Goal: Contribute content: Contribute content

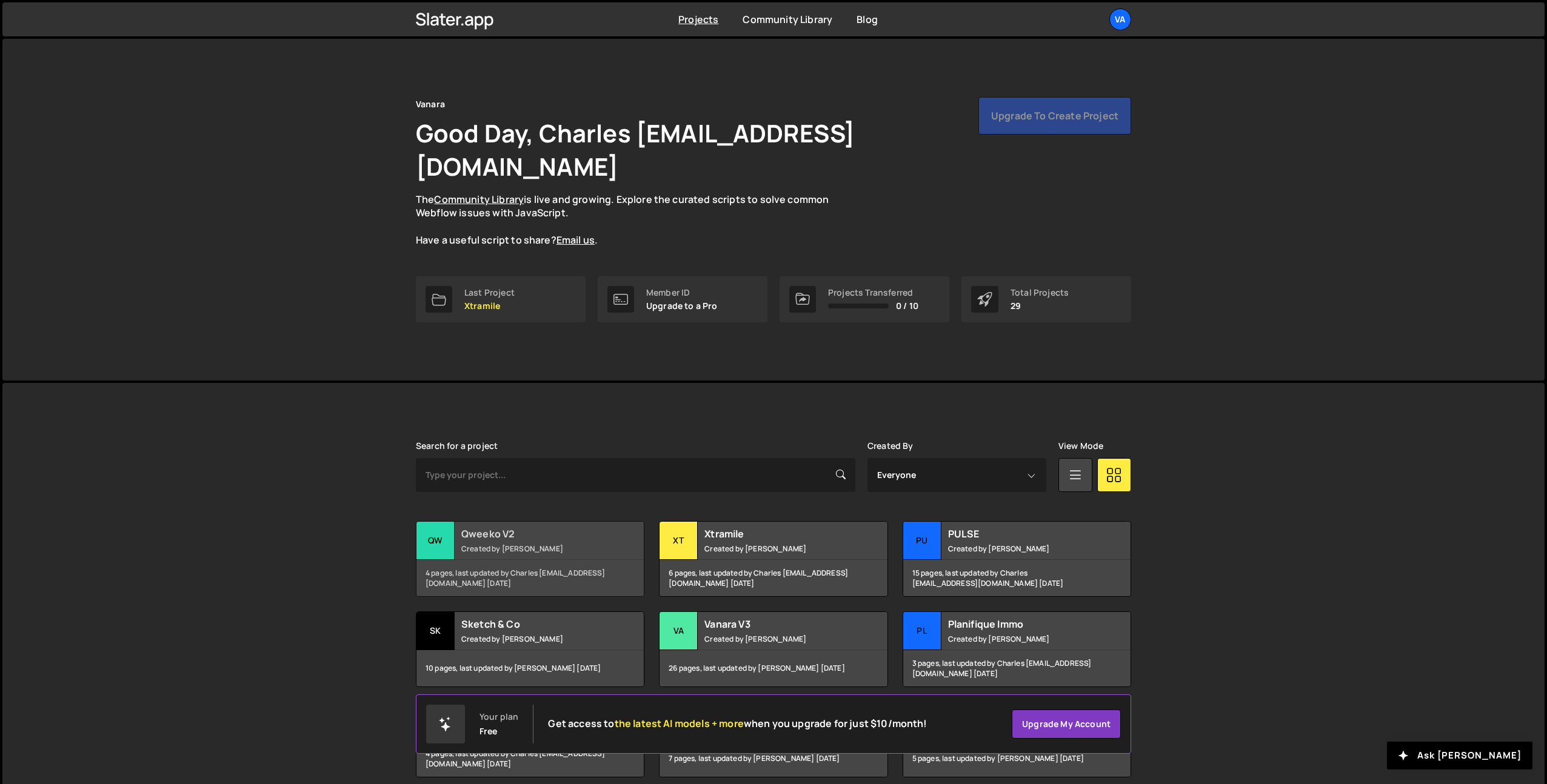
click at [533, 522] on div "Qweeko V2 Created by Terence Moulin" at bounding box center [529, 541] width 227 height 38
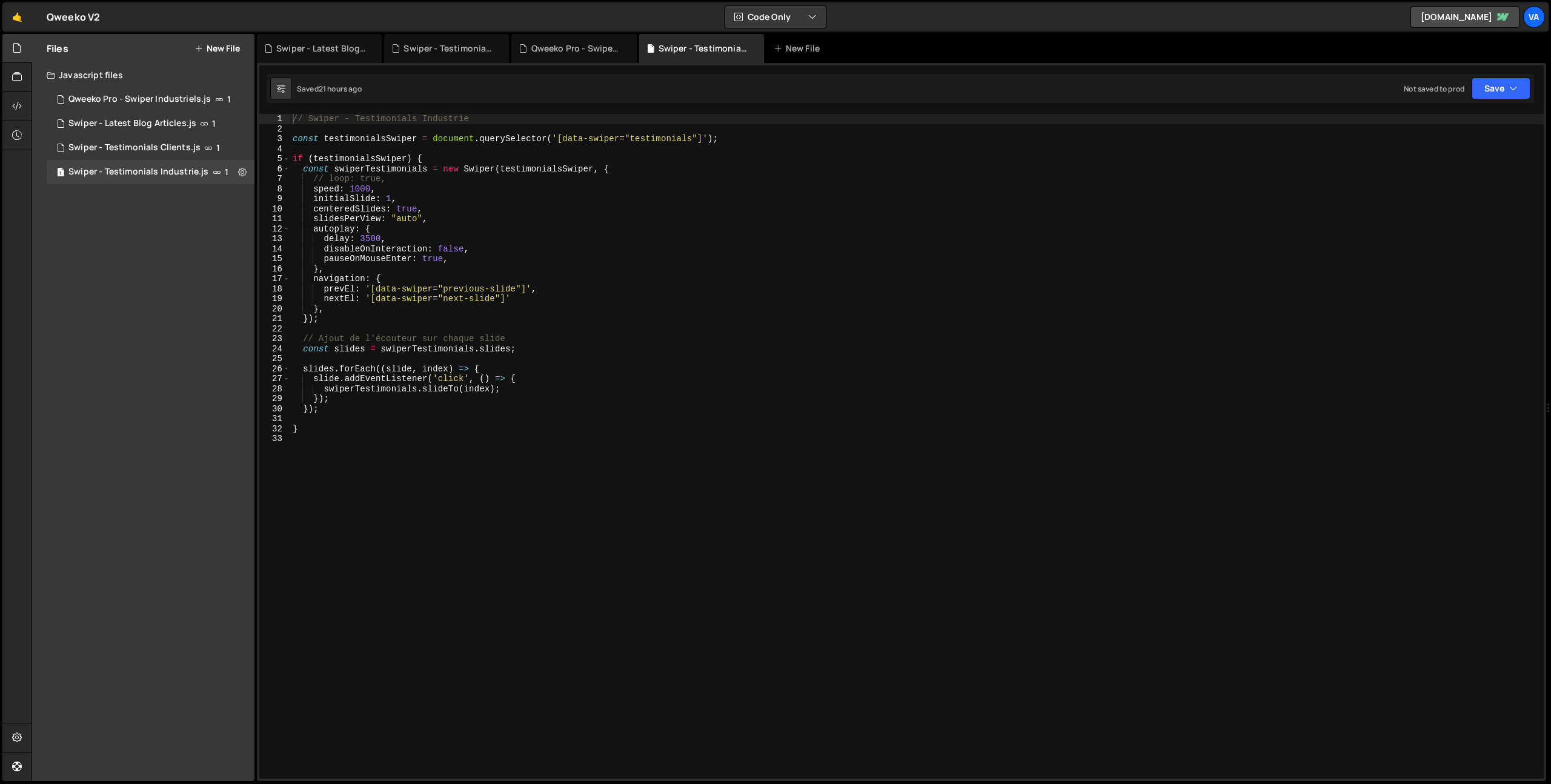
click at [229, 49] on button "New File" at bounding box center [217, 48] width 46 height 9
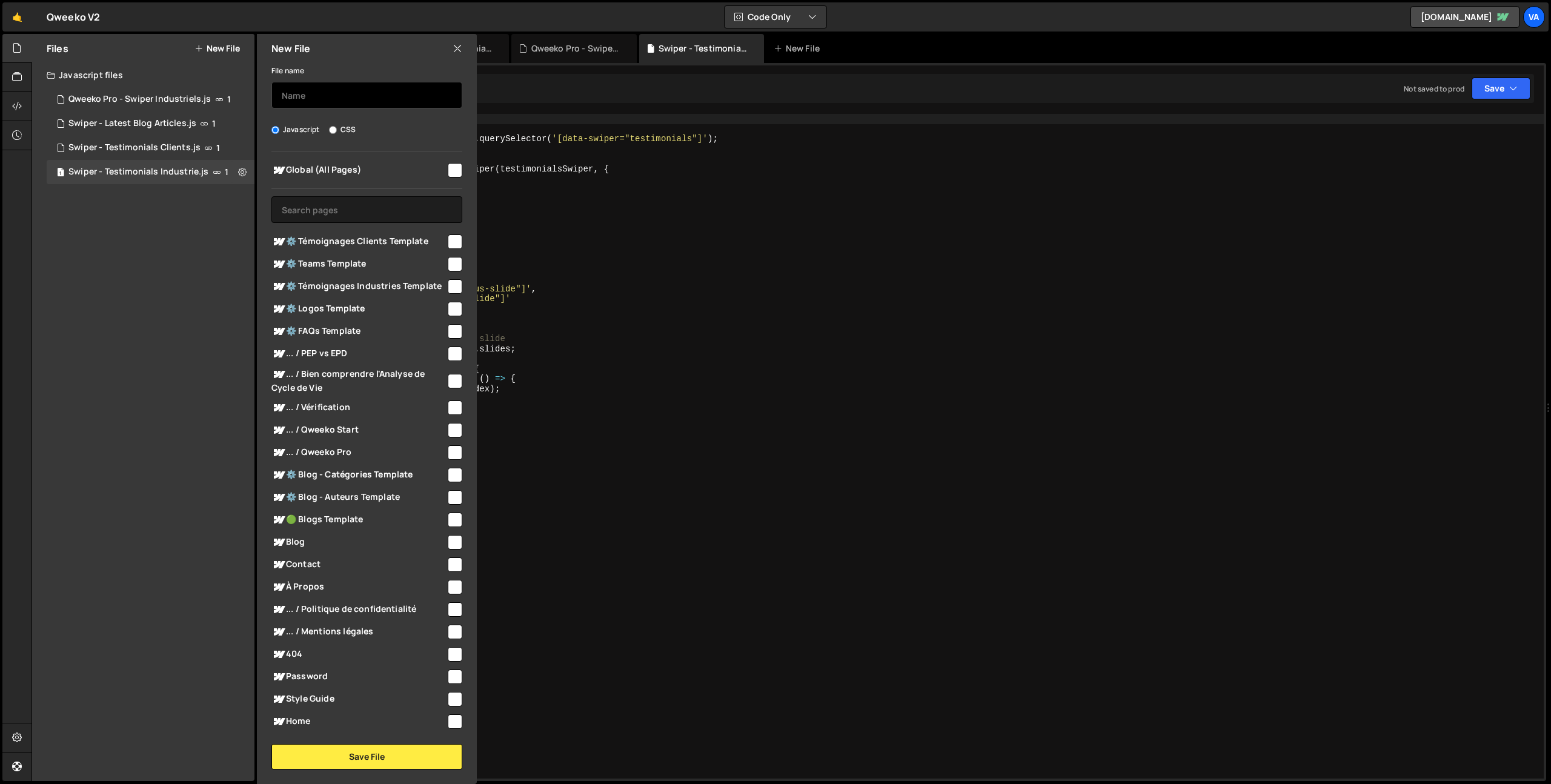
click at [325, 99] on input "text" at bounding box center [367, 95] width 191 height 27
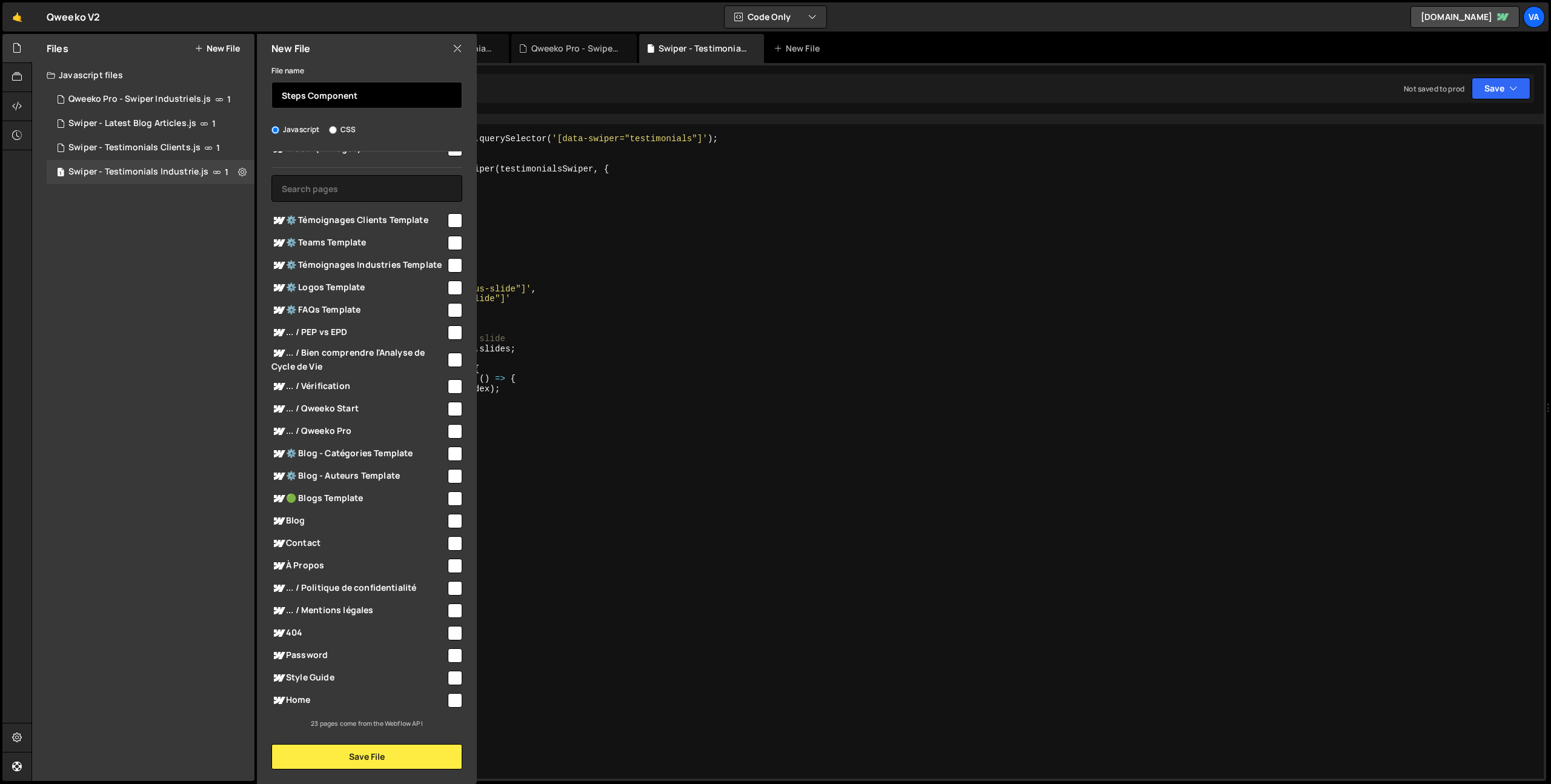
type input "Steps Component"
click at [450, 701] on input "checkbox" at bounding box center [455, 701] width 15 height 15
checkbox input "true"
click at [357, 758] on button "Save File" at bounding box center [367, 756] width 191 height 25
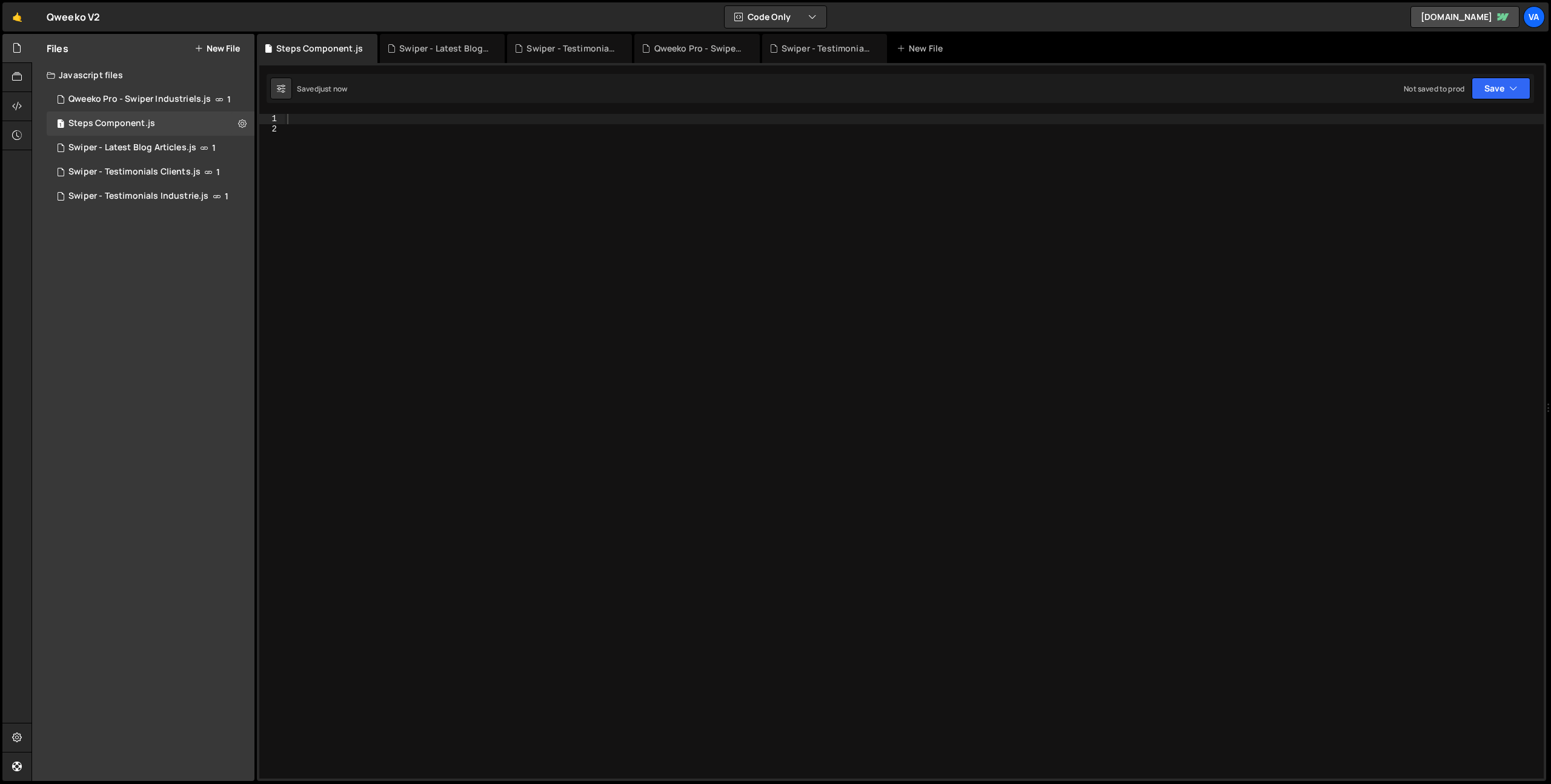
click at [372, 273] on div at bounding box center [914, 456] width 1259 height 685
type textarea "//"
type textarea "const initStepsItem = function () {}"
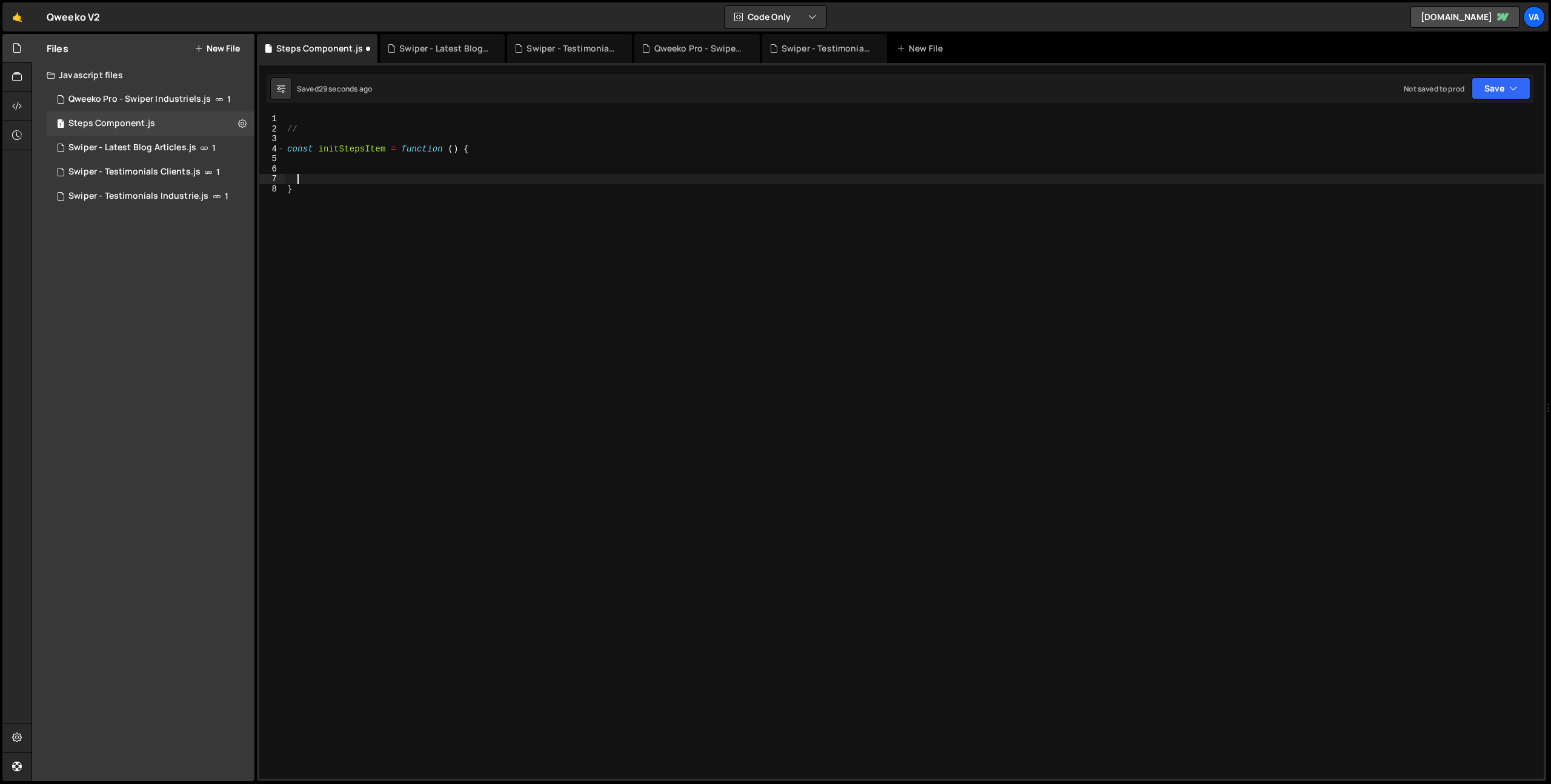
type textarea "}"
type textarea "// Initialize the function"
click at [363, 152] on div "// const initStepsItem = function ( ) { } // Initialize the function" at bounding box center [916, 456] width 1254 height 685
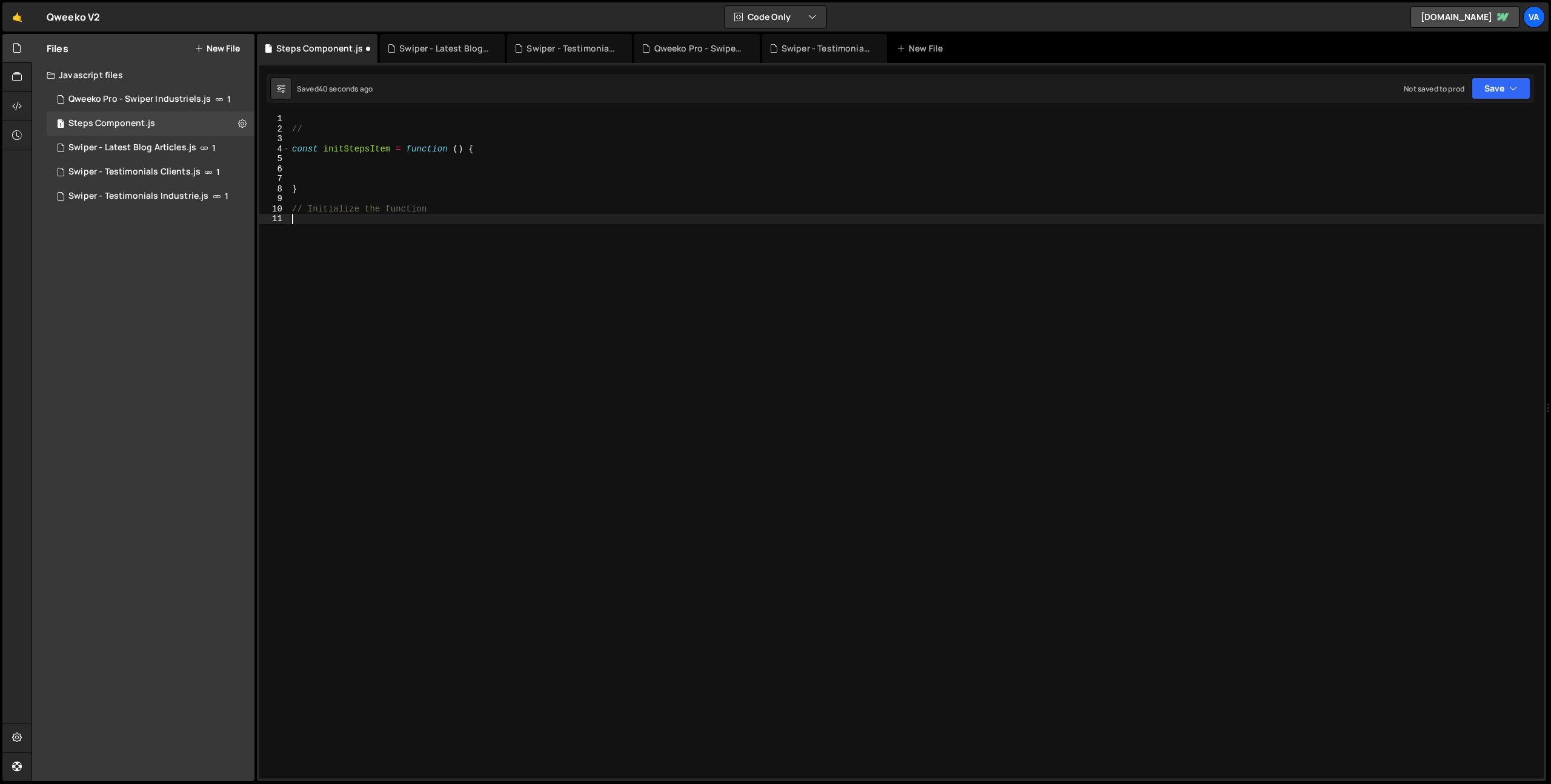
type textarea "const initStepsItem = function () {"
click at [363, 152] on div "// const initStepsItem = function ( ) { } // Initialize the function" at bounding box center [916, 456] width 1254 height 685
click at [359, 248] on div "// const initStepsItem = function ( ) { } // Initialize the function" at bounding box center [916, 456] width 1254 height 685
paste textarea "initStepsItem"
type textarea "initStepsItem();"
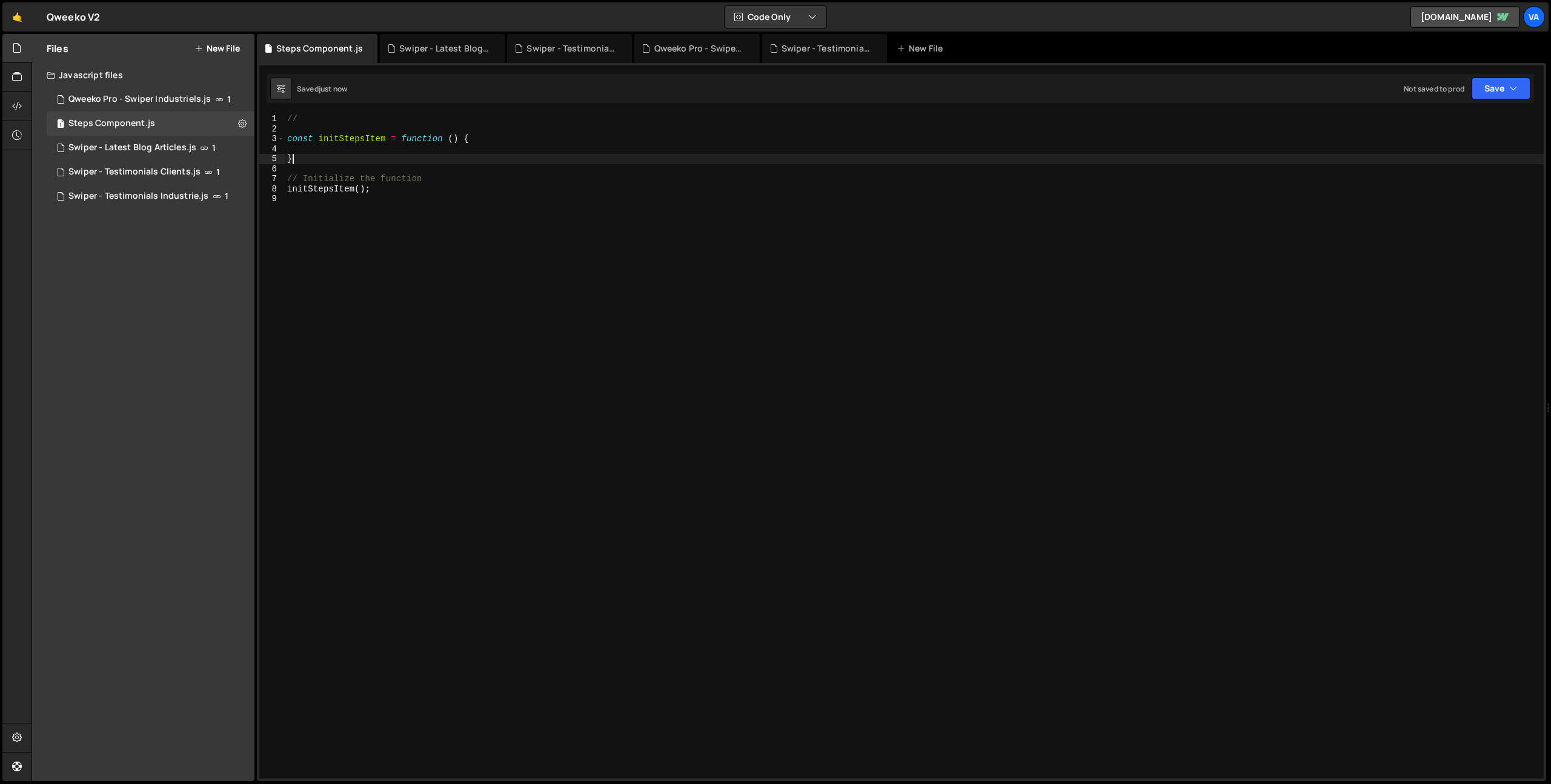
click at [354, 155] on div "// const initStepsItem = function ( ) { } // Initialize the function initStepsI…" at bounding box center [914, 456] width 1259 height 685
type textarea "}"
type textarea "const stepItems = document.querySelectorAll('.steps_item');"
click at [637, 158] on div "// const initStepsItem = function ( ) { const stepItems = document . querySelec…" at bounding box center [916, 456] width 1254 height 685
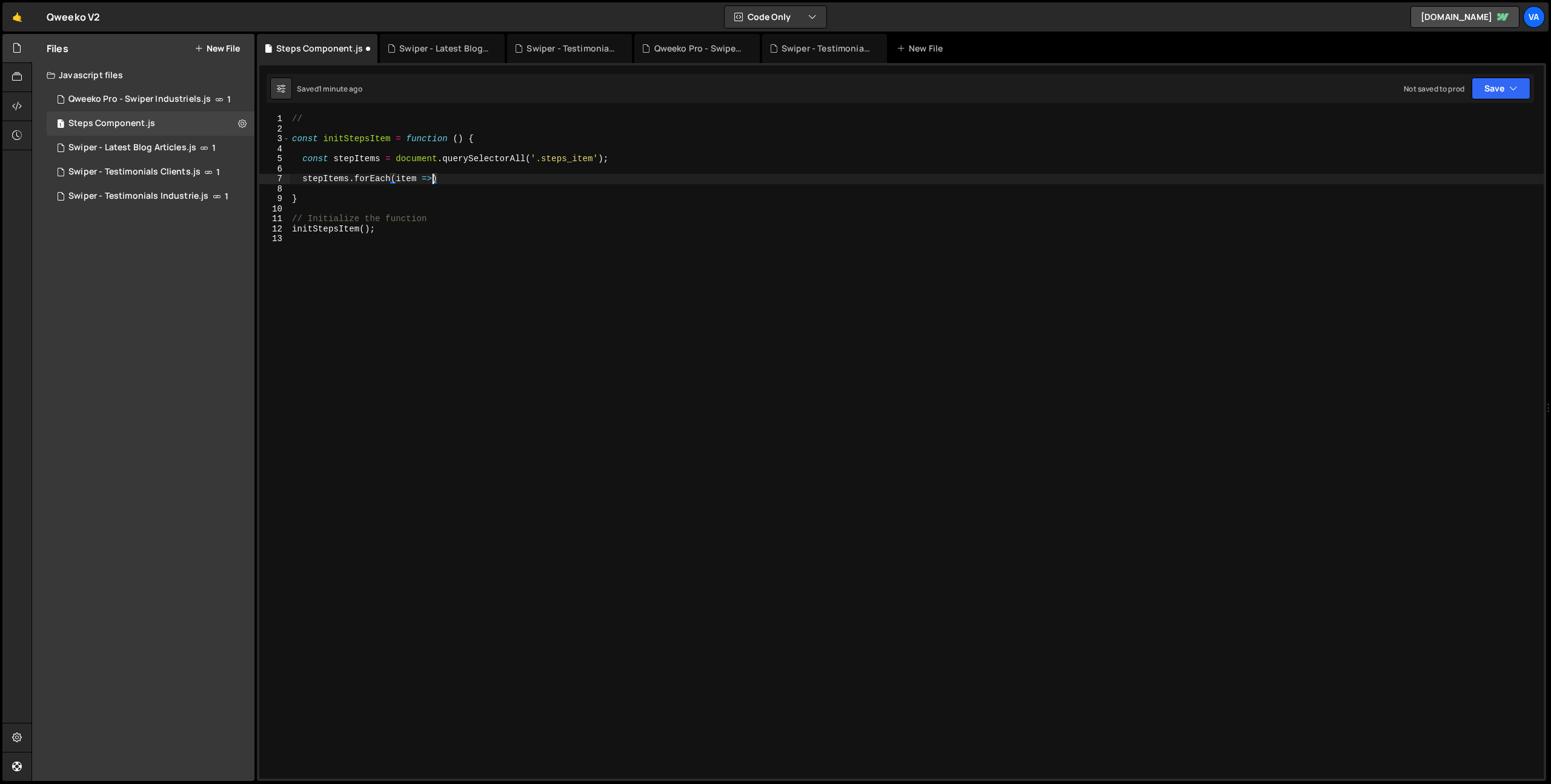
scroll to position [0, 9]
type textarea "stepItems.forEach(item => {"
click at [529, 301] on div "// const initStepsItem = function ( ) { const stepItems = document . querySelec…" at bounding box center [916, 456] width 1254 height 685
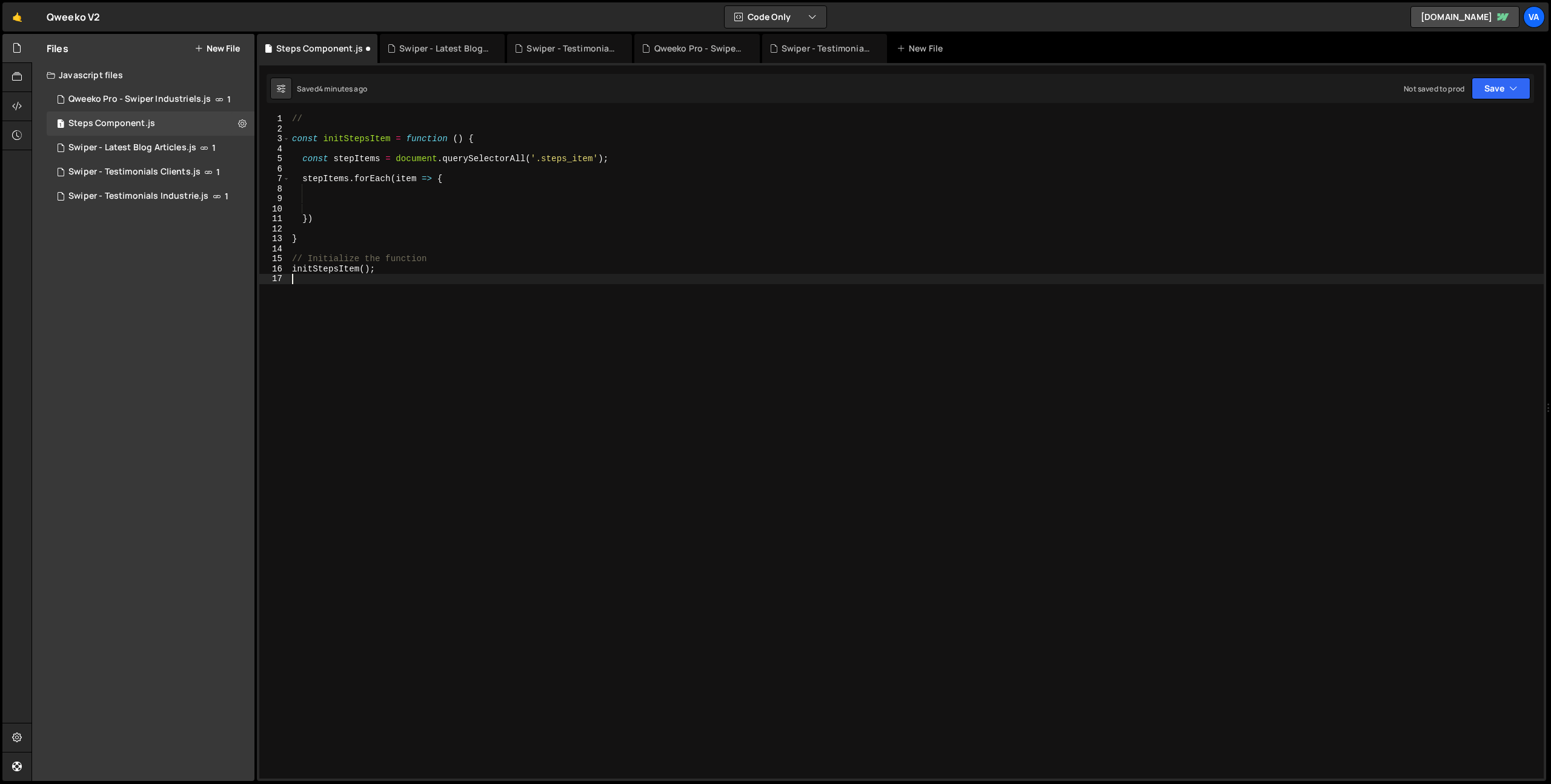
click at [626, 339] on div "// const initStepsItem = function ( ) { const stepItems = document . querySelec…" at bounding box center [916, 456] width 1254 height 685
click at [393, 189] on div "// const initStepsItem = function ( ) { const stepItems = document . querySelec…" at bounding box center [916, 456] width 1254 height 685
paste textarea "});"
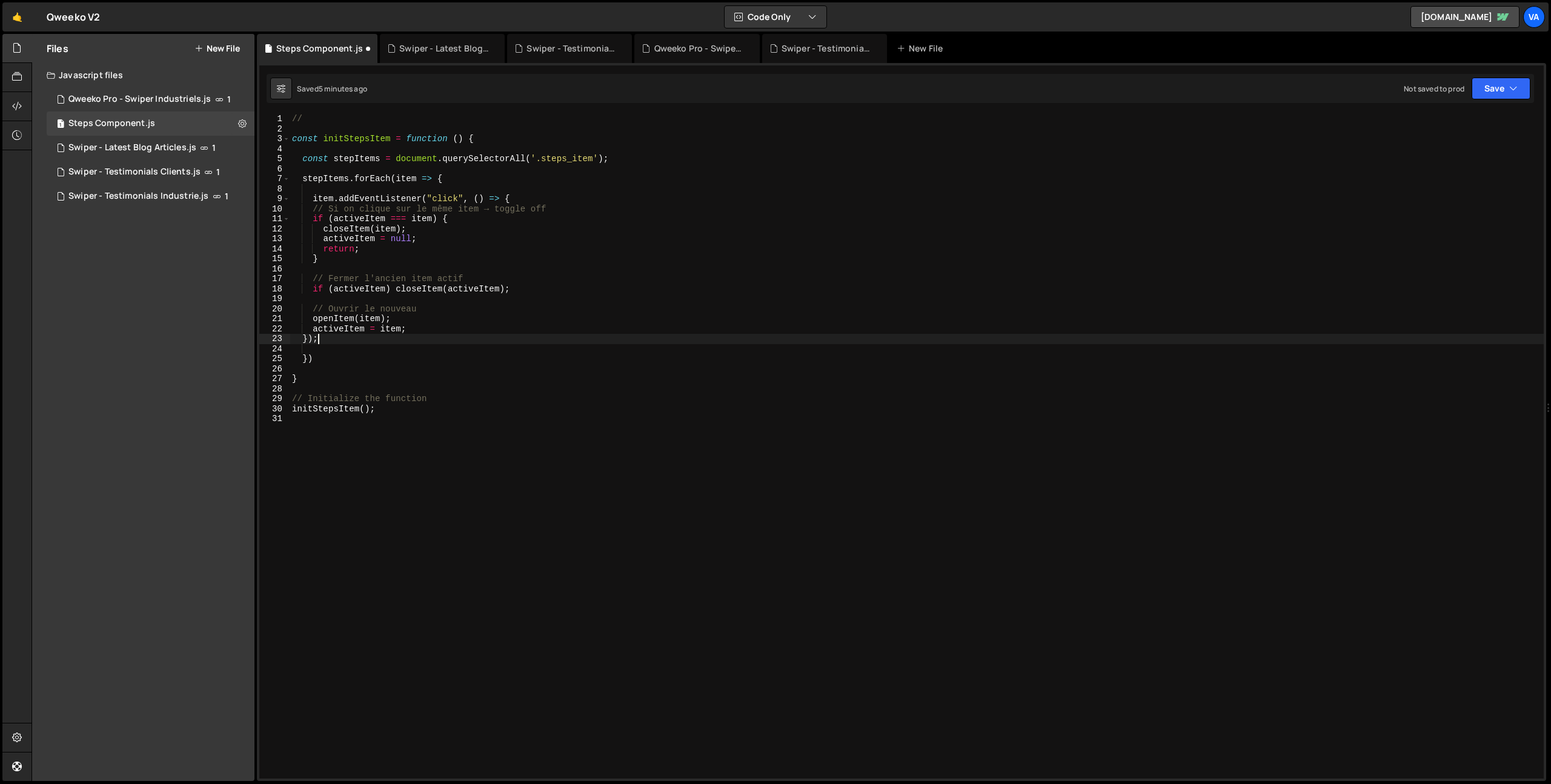
click at [611, 160] on div "// const initStepsItem = function ( ) { const stepItems = document . querySelec…" at bounding box center [916, 456] width 1254 height 685
type textarea "const stepItems = document.querySelectorAll('.steps_item');"
paste textarea "let activeItem = null;"
type textarea "let activeItem = null;"
click at [540, 499] on div "// const initStepsItem = function ( ) { const stepItems = document . querySelec…" at bounding box center [916, 456] width 1254 height 685
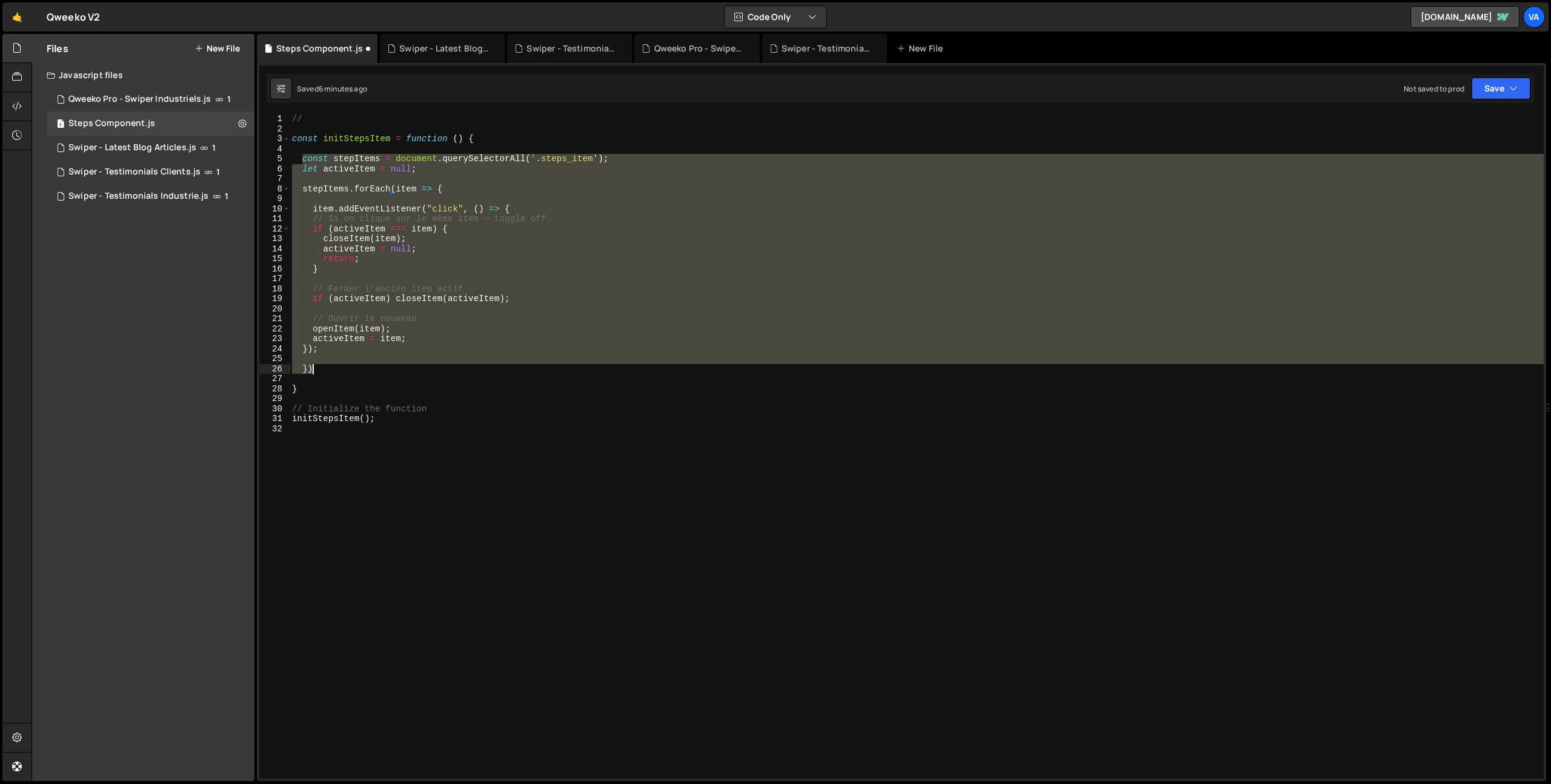
drag, startPoint x: 302, startPoint y: 159, endPoint x: 404, endPoint y: 366, distance: 230.8
click at [404, 366] on div "// const initStepsItem = function ( ) { const stepItems = document . querySelec…" at bounding box center [916, 456] width 1254 height 685
paste textarea "}"
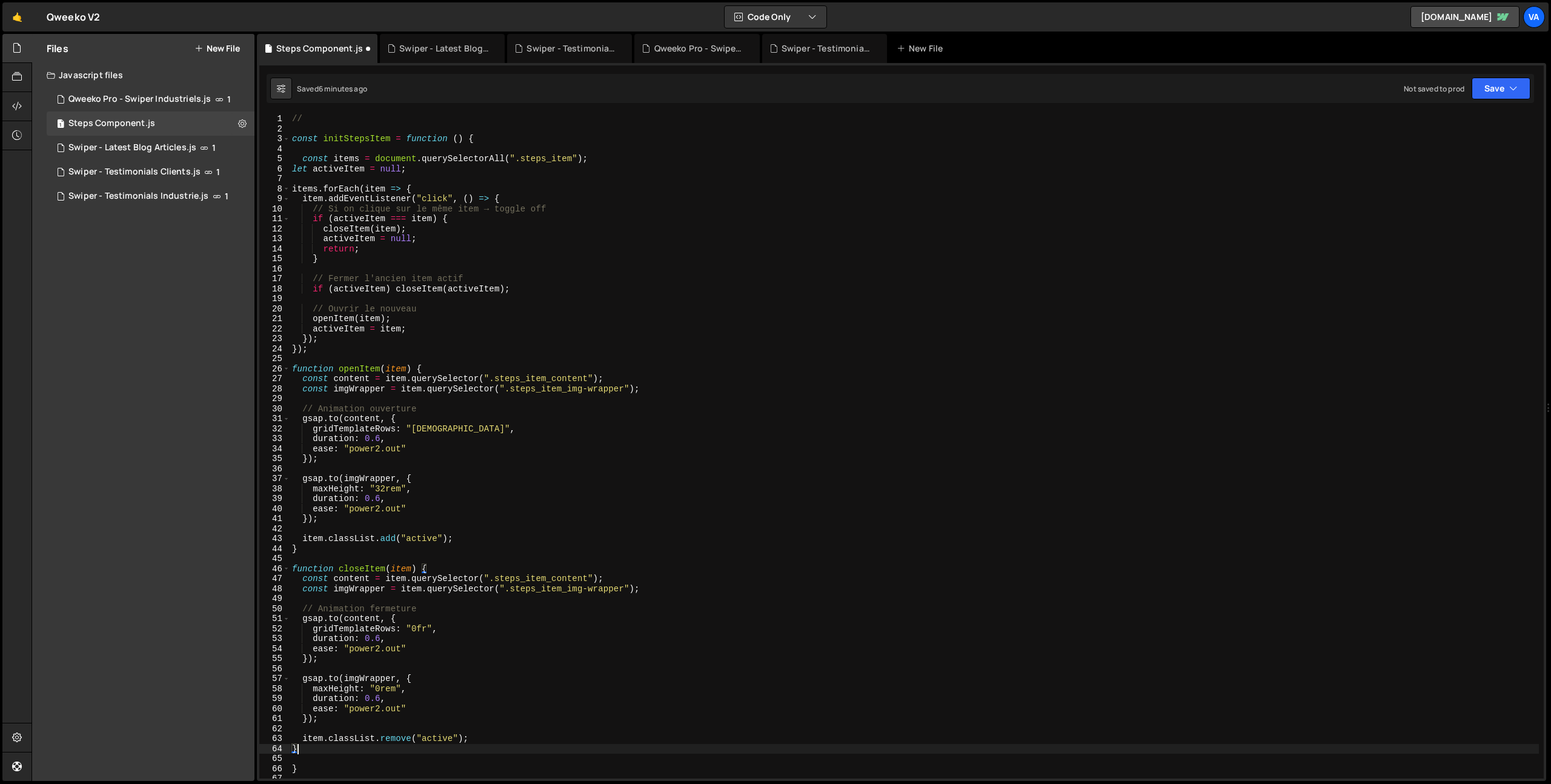
click at [291, 167] on div "// const initStepsItem = function ( ) { const items = document . querySelectorA…" at bounding box center [914, 456] width 1250 height 685
type textarea "let activeItem = null;"
